Goal: Task Accomplishment & Management: Manage account settings

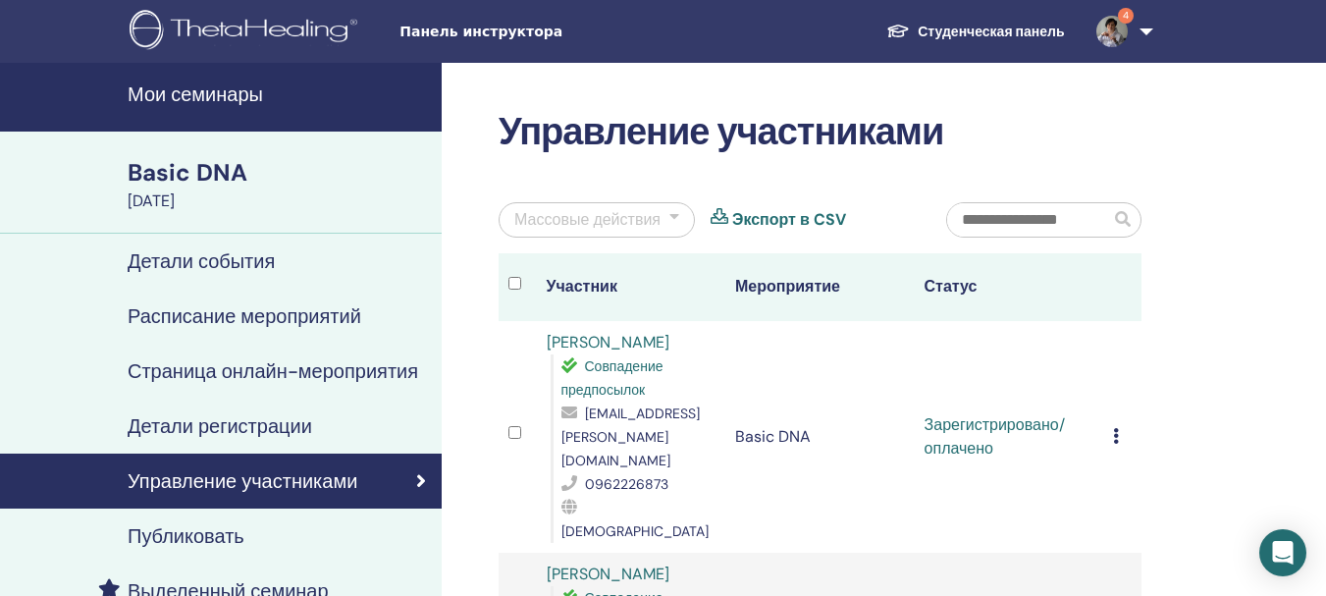
scroll to position [196, 0]
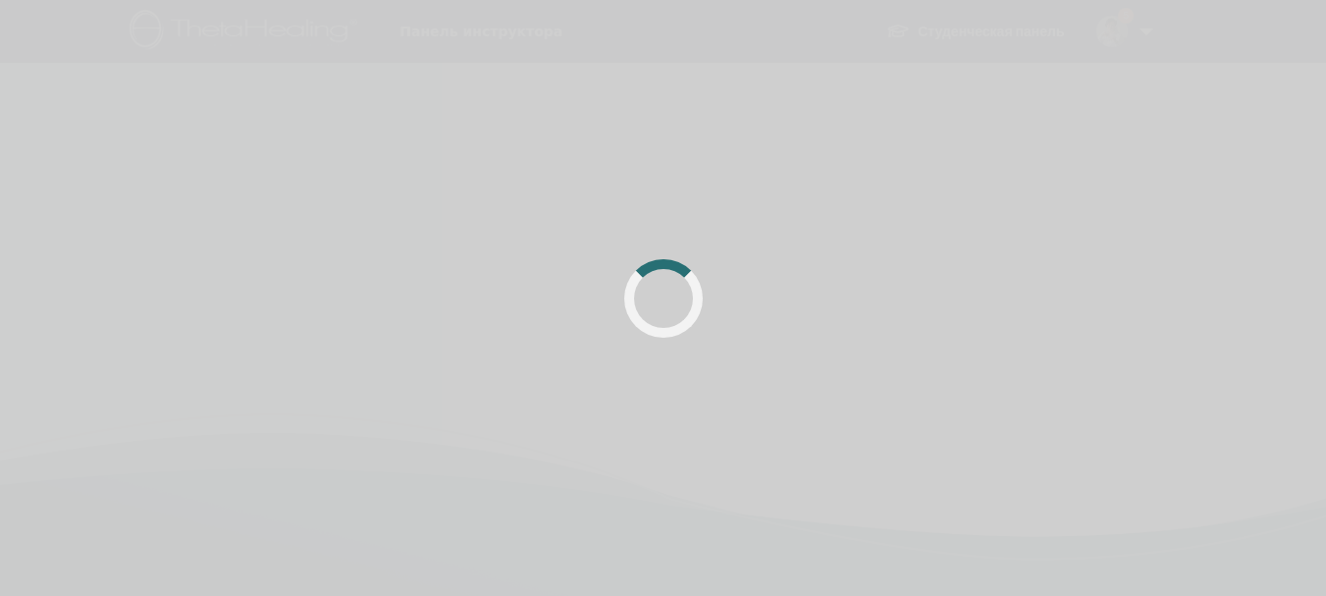
scroll to position [196, 0]
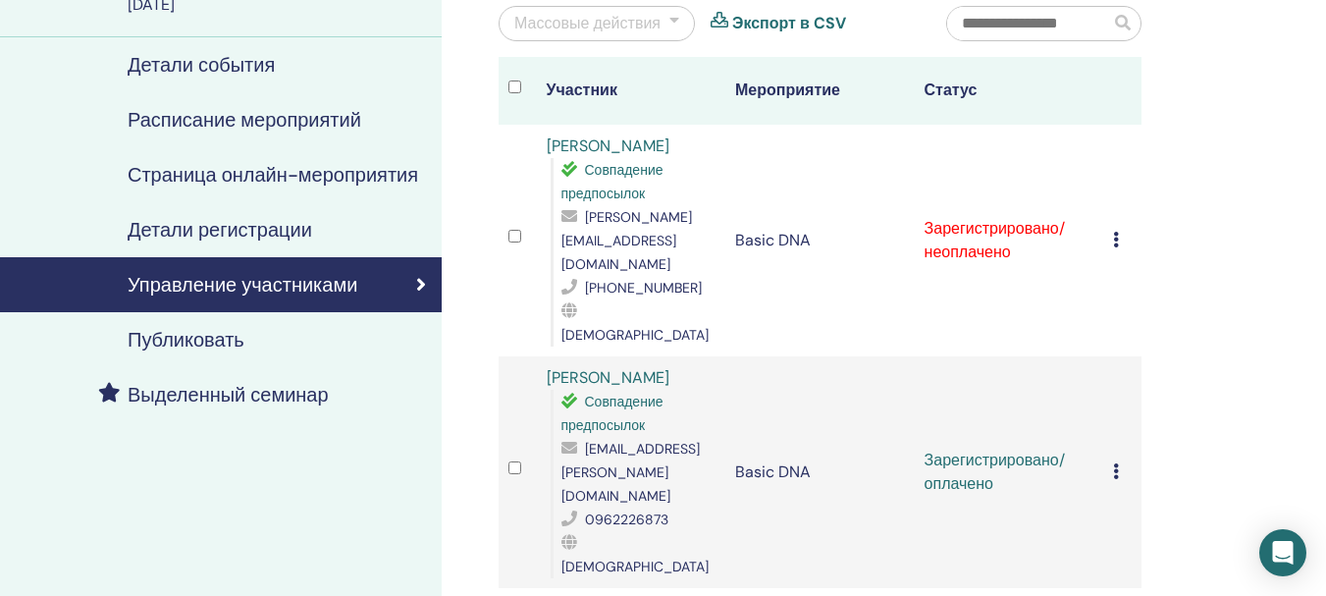
click at [1118, 232] on icon at bounding box center [1116, 240] width 6 height 16
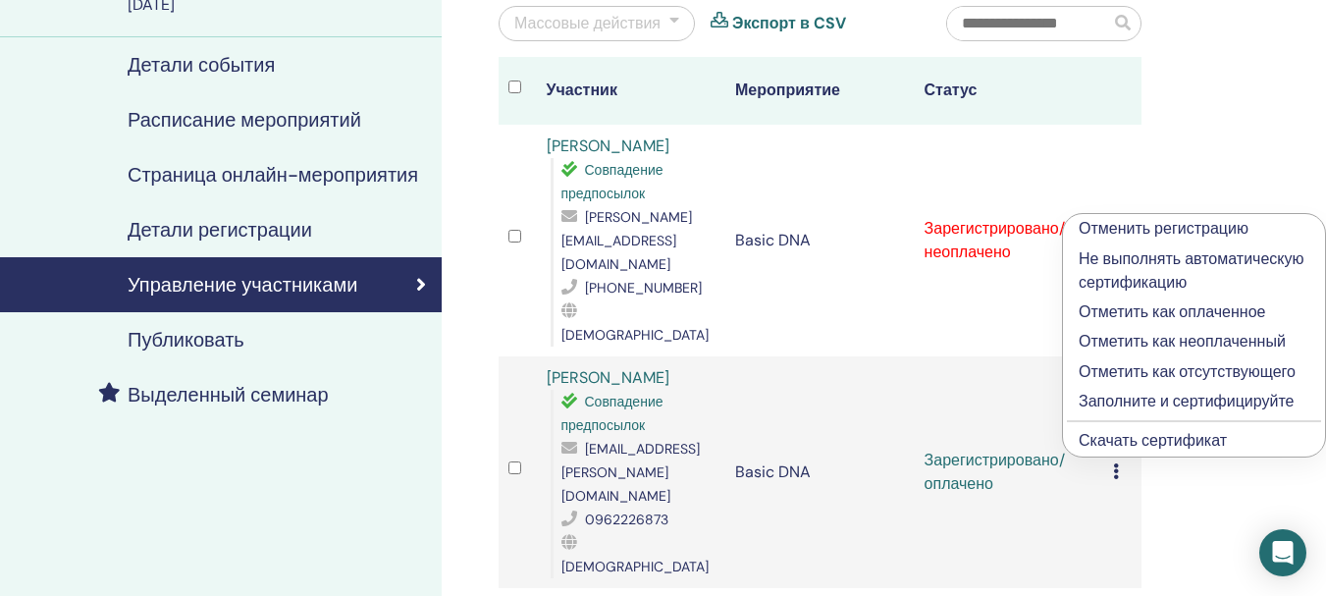
click at [1125, 310] on p "Отметить как оплаченное" at bounding box center [1193, 312] width 231 height 24
